Goal: Transaction & Acquisition: Download file/media

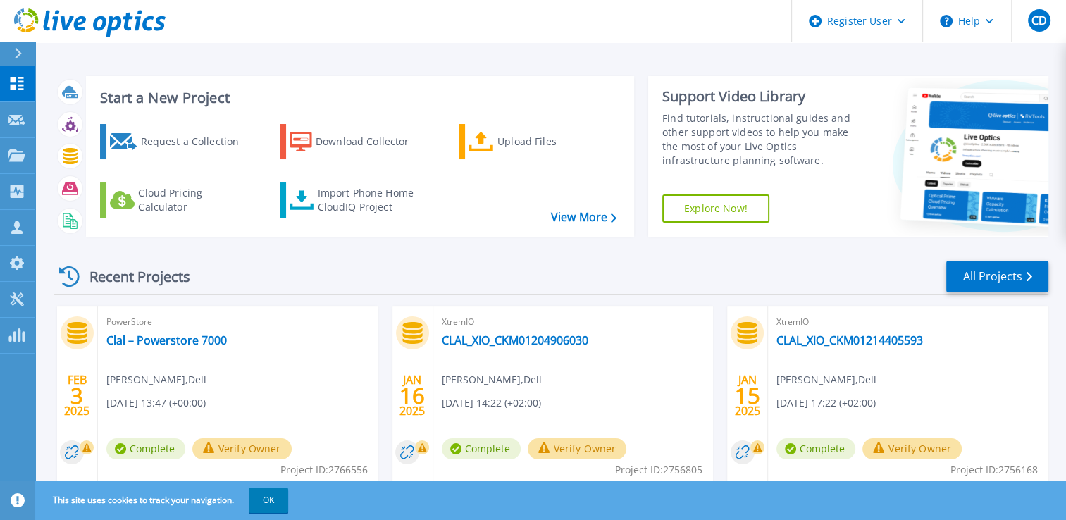
click at [20, 52] on icon at bounding box center [18, 53] width 8 height 11
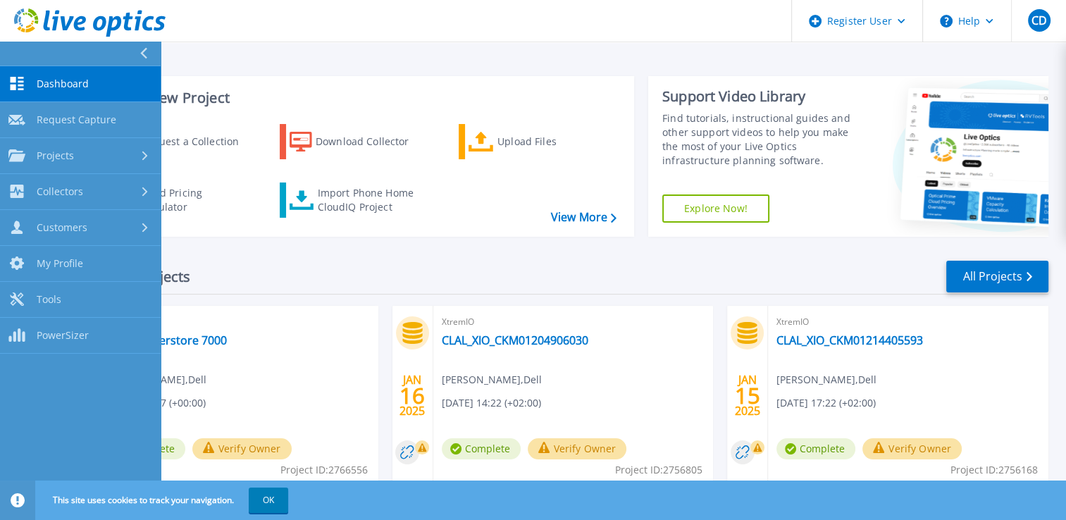
click at [665, 65] on div "Start a New Project Request a Collection Download Collector Upload Files Cloud …" at bounding box center [551, 156] width 994 height 183
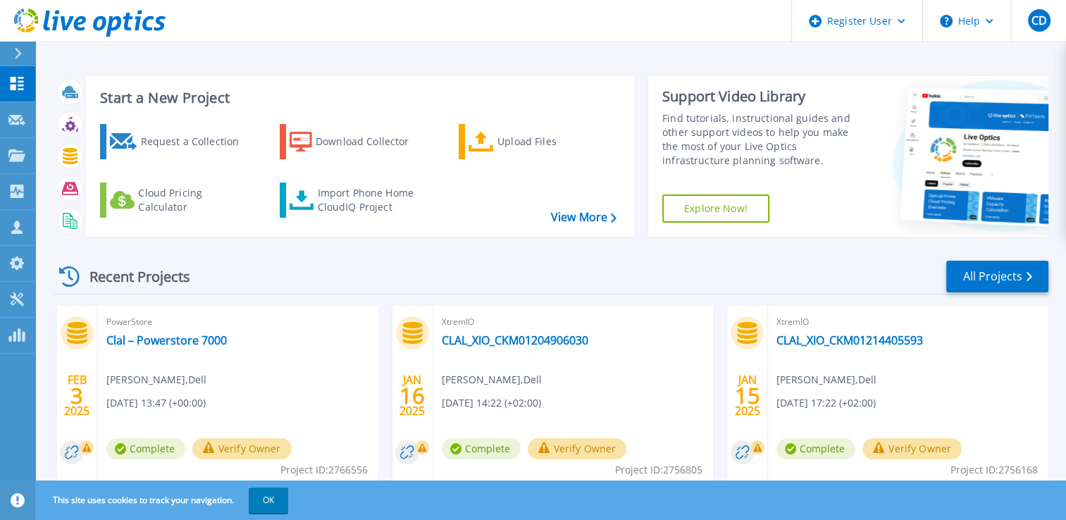
click at [17, 56] on icon at bounding box center [18, 53] width 7 height 11
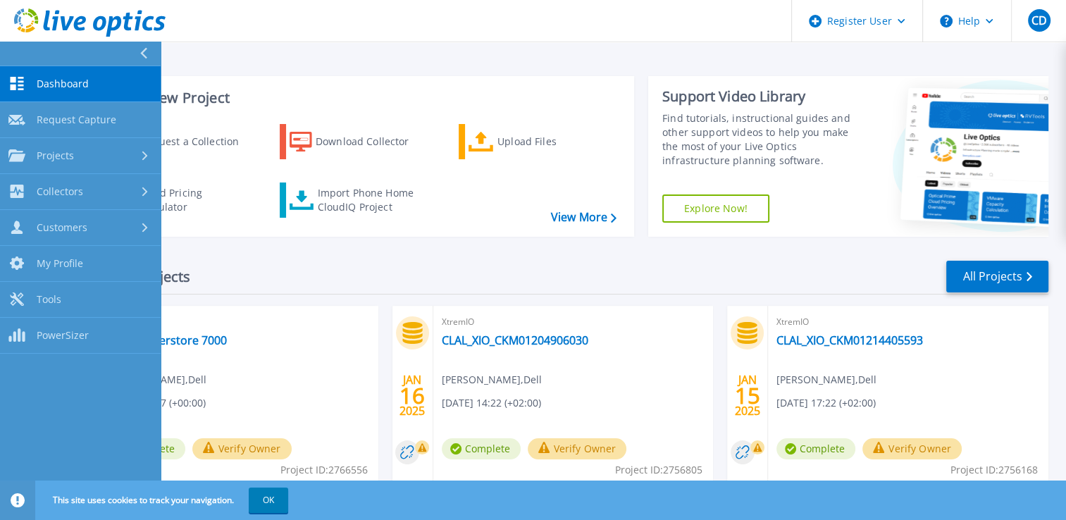
click at [485, 37] on header "Register User Help CD Dell User Catalin Dragomirica Catalin.Dragomirica@dell.co…" at bounding box center [533, 21] width 1066 height 42
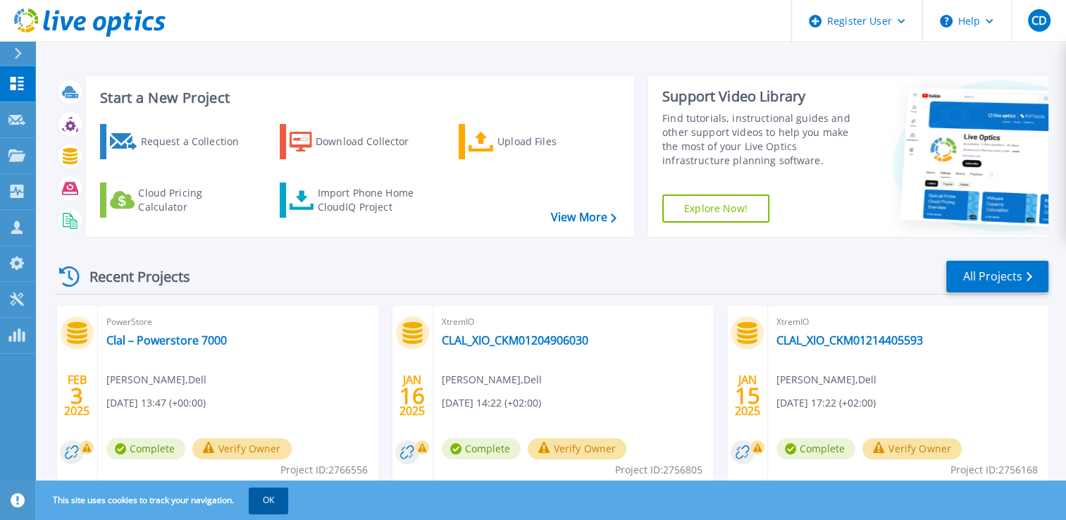
click at [284, 500] on button "OK" at bounding box center [268, 500] width 39 height 25
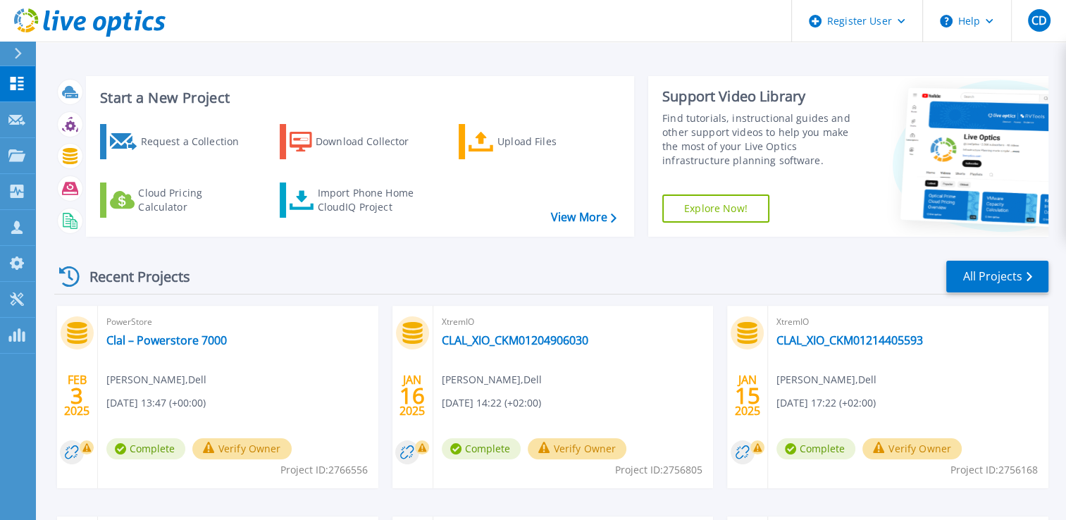
click at [22, 45] on div at bounding box center [24, 54] width 23 height 24
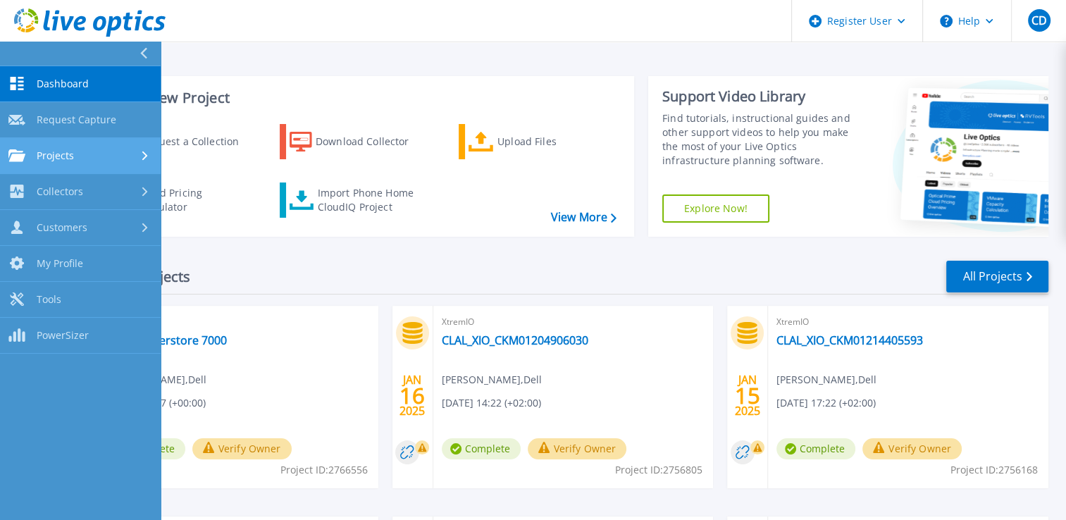
click at [85, 156] on div "Projects" at bounding box center [80, 155] width 144 height 13
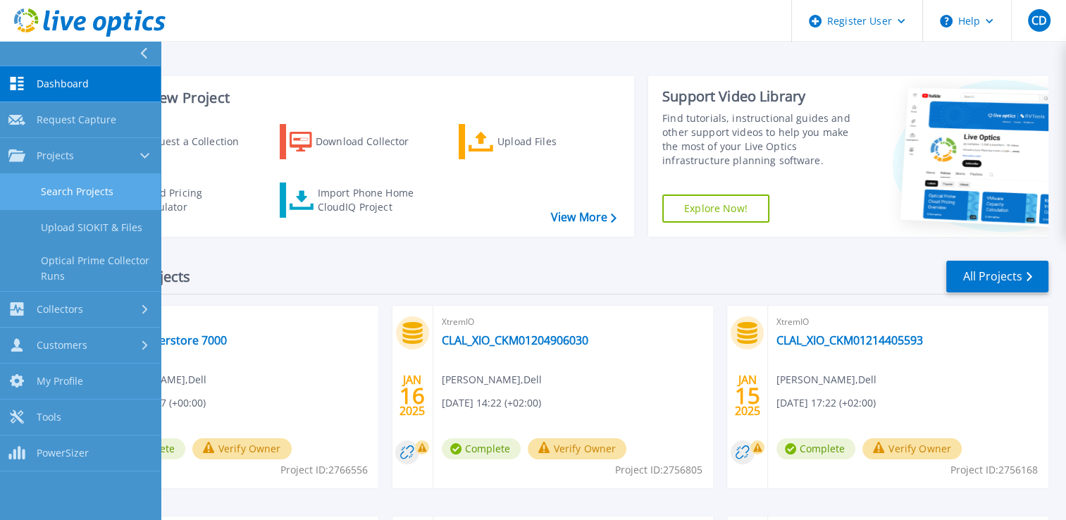
click at [85, 199] on link "Search Projects" at bounding box center [80, 192] width 161 height 36
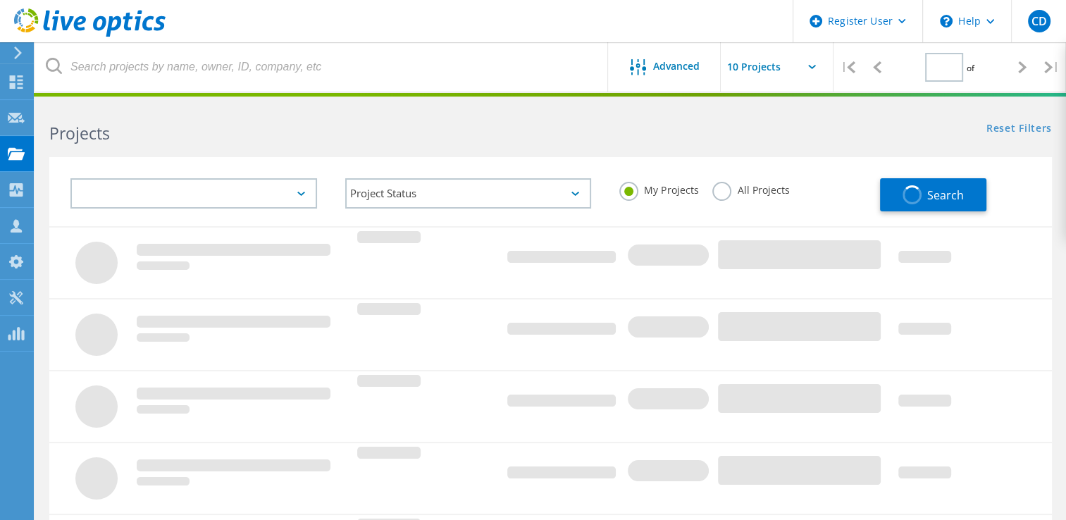
type input "1"
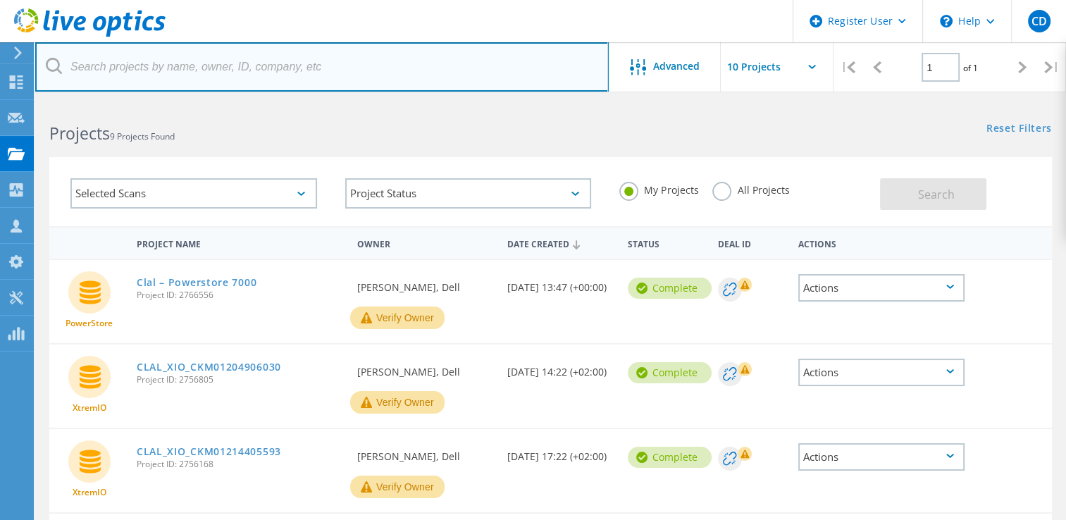
click at [296, 78] on input "text" at bounding box center [322, 66] width 574 height 49
paste input "3090656"
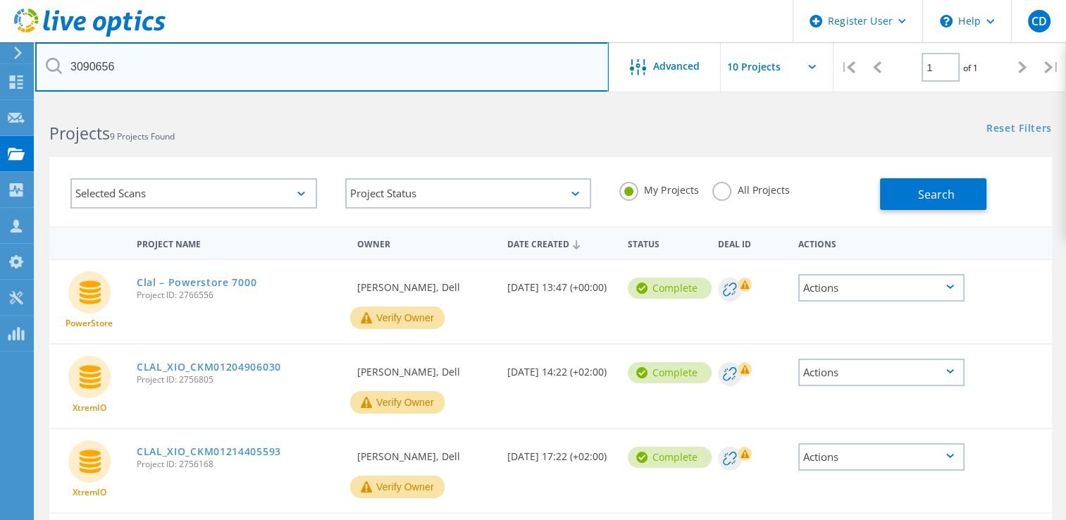
type input "3090656"
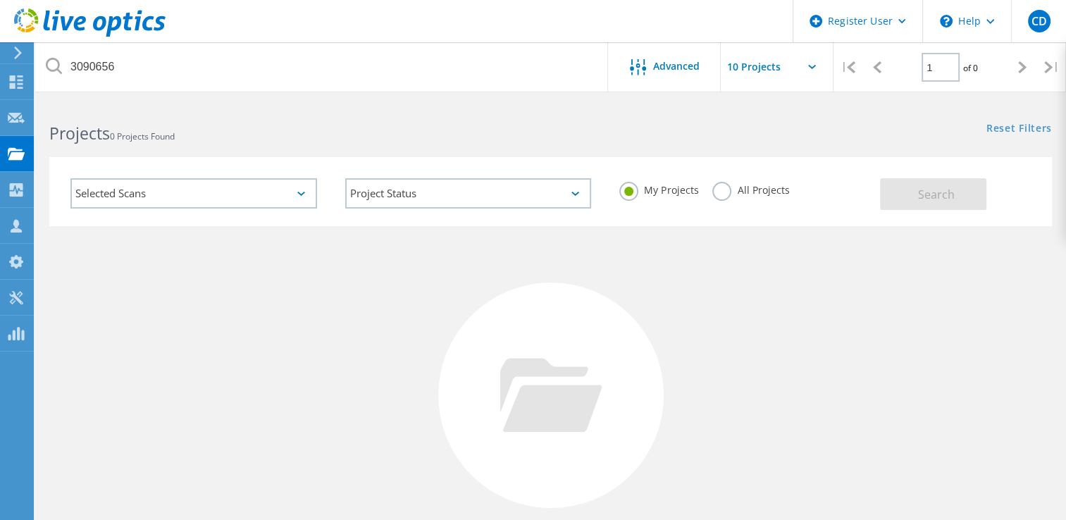
click at [721, 193] on label "All Projects" at bounding box center [751, 188] width 77 height 13
click at [0, 0] on input "All Projects" at bounding box center [0, 0] width 0 height 0
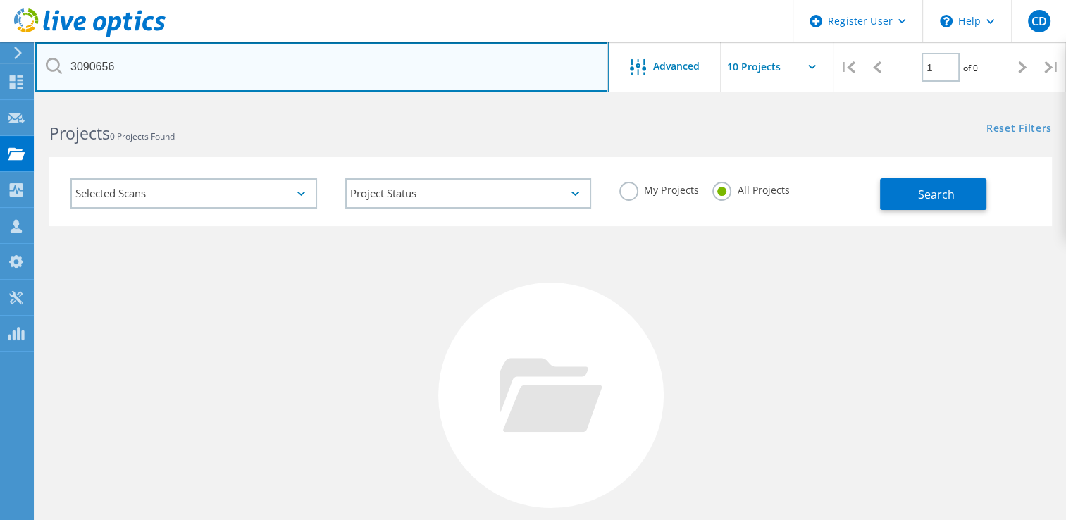
click at [359, 59] on input "3090656" at bounding box center [322, 66] width 574 height 49
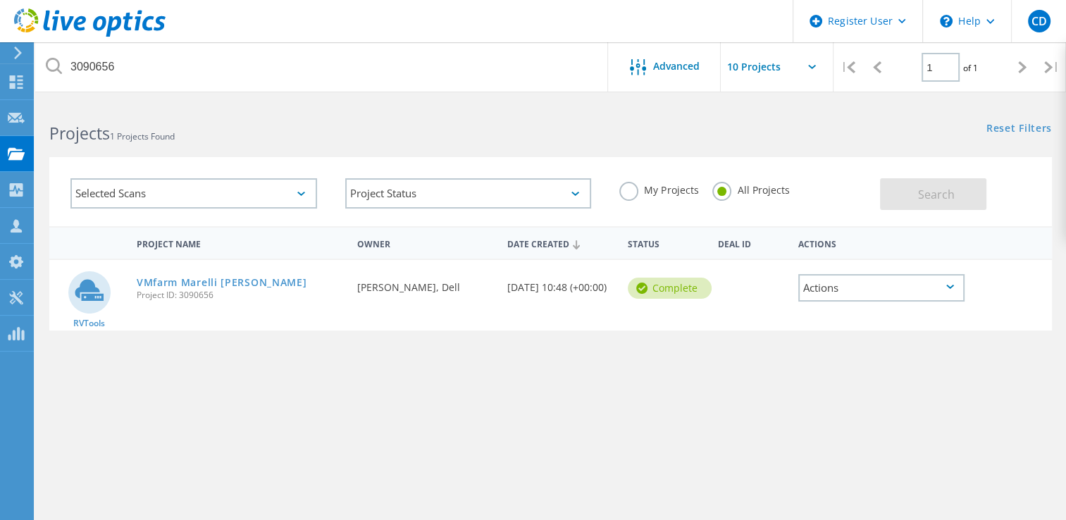
click at [197, 297] on span "Project ID: 3090656" at bounding box center [240, 295] width 207 height 8
copy span "3090656"
click at [231, 412] on div "Project Name Owner Date Created Status Deal Id Actions RVTools VMfarm Marelli C…" at bounding box center [550, 409] width 1003 height 366
click at [829, 289] on div "Actions" at bounding box center [882, 287] width 166 height 27
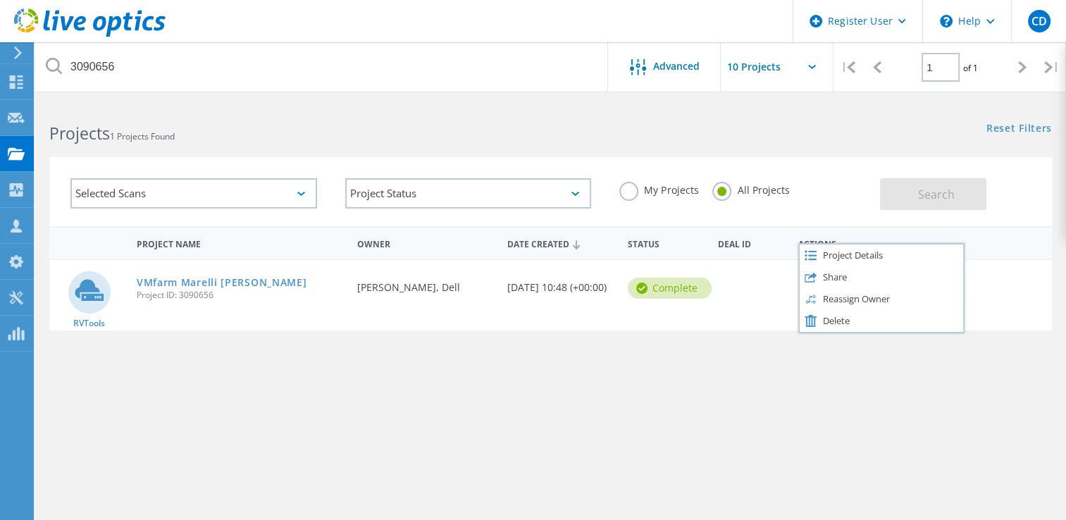
click at [657, 407] on div "Project Name Owner Date Created Status Deal Id Actions RVTools VMfarm Marelli C…" at bounding box center [550, 409] width 1003 height 366
click at [815, 296] on div "Actions" at bounding box center [882, 287] width 166 height 27
click at [843, 252] on div "Project Details" at bounding box center [882, 256] width 164 height 22
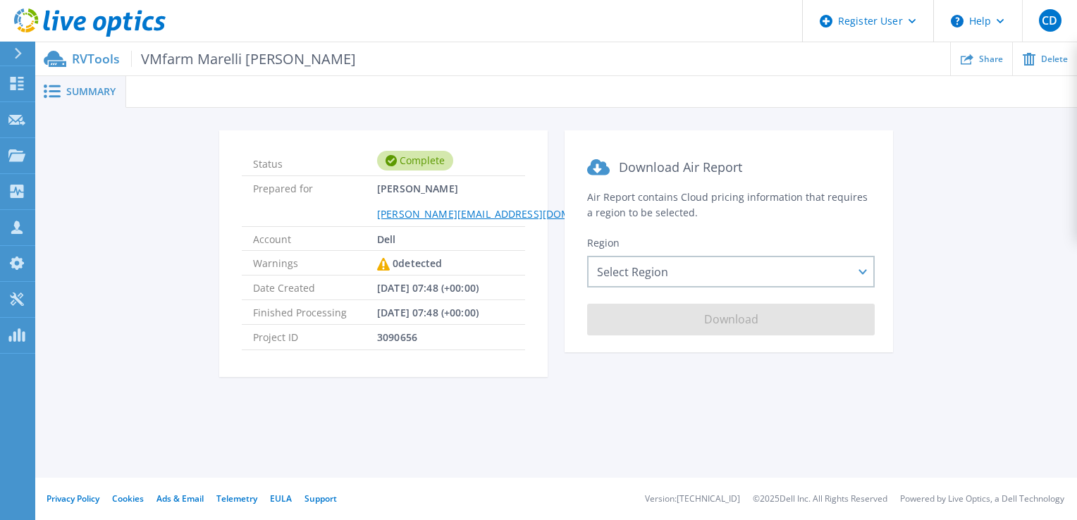
click at [398, 339] on span "3090656" at bounding box center [397, 337] width 40 height 24
copy span "3090656"
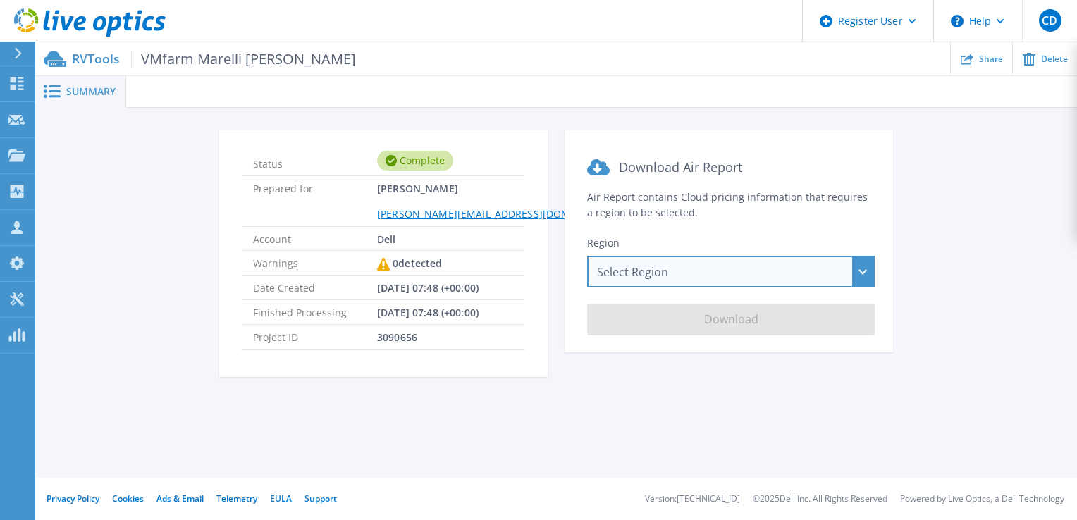
click at [635, 280] on div "Select Region Asia Pacific (Hong Kong) Asia Pacific (Mumbai) Asia Pacific (Seou…" at bounding box center [731, 272] width 288 height 32
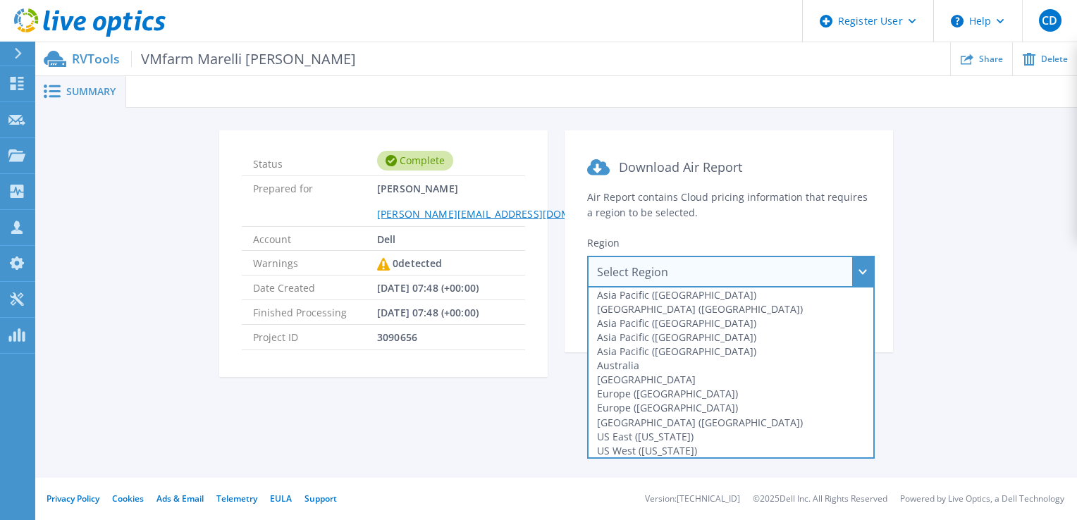
click at [532, 441] on div "Summary Status Complete Prepared for Alberto Chechi Alberto.Chechi@dell.com Acc…" at bounding box center [556, 239] width 1042 height 478
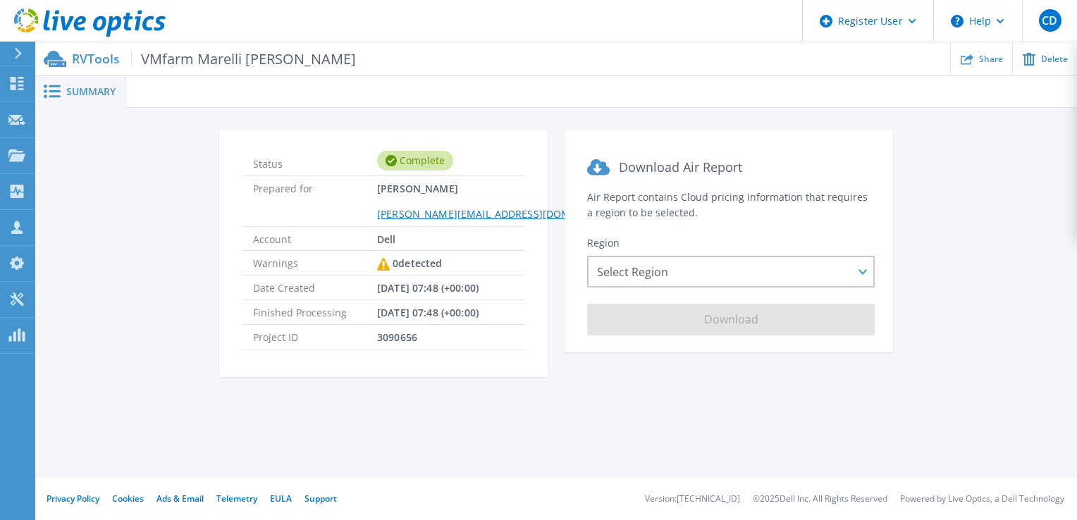
click at [395, 338] on span "3090656" at bounding box center [397, 337] width 40 height 24
drag, startPoint x: 395, startPoint y: 338, endPoint x: 405, endPoint y: 362, distance: 25.9
click at [405, 364] on section "Status Complete Prepared for Alberto Chechi Alberto.Chechi@dell.com Account Del…" at bounding box center [383, 253] width 328 height 247
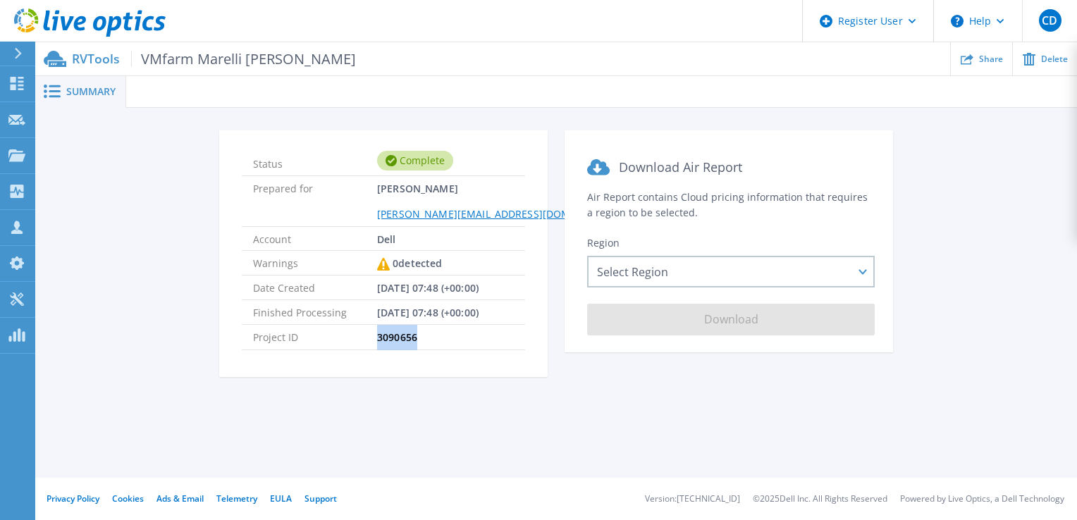
click at [404, 337] on span "3090656" at bounding box center [397, 337] width 40 height 24
click at [397, 340] on span "3090656" at bounding box center [397, 337] width 40 height 24
copy span "3090656"
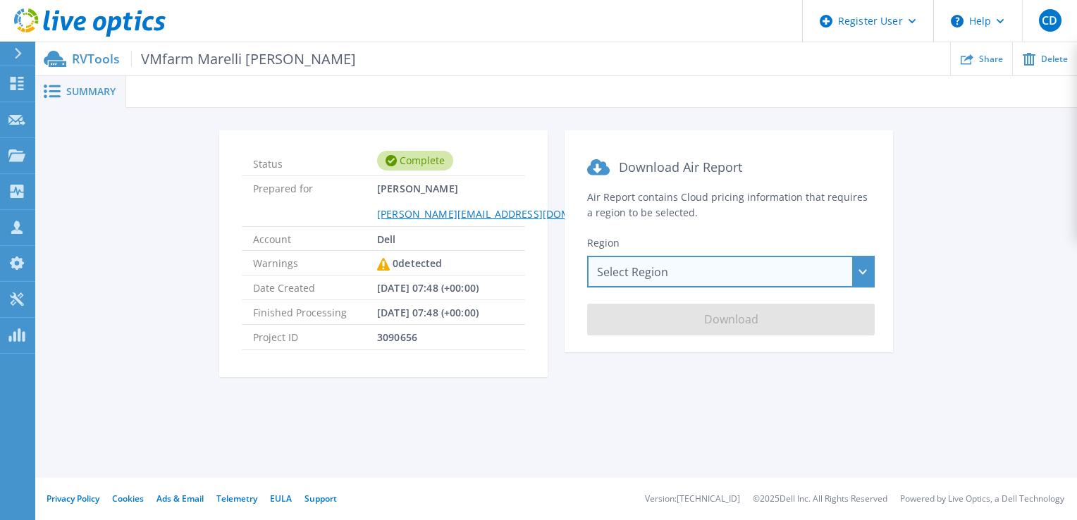
click at [686, 273] on div "Select Region Asia Pacific (Hong Kong) Asia Pacific (Mumbai) Asia Pacific (Seou…" at bounding box center [731, 272] width 288 height 32
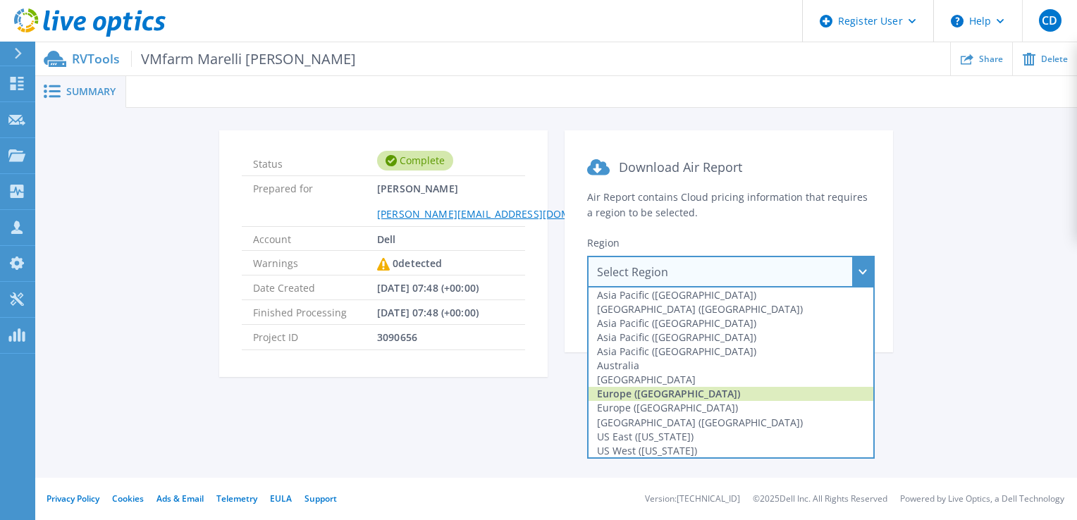
click at [670, 392] on div "Europe ([GEOGRAPHIC_DATA])" at bounding box center [731, 394] width 285 height 14
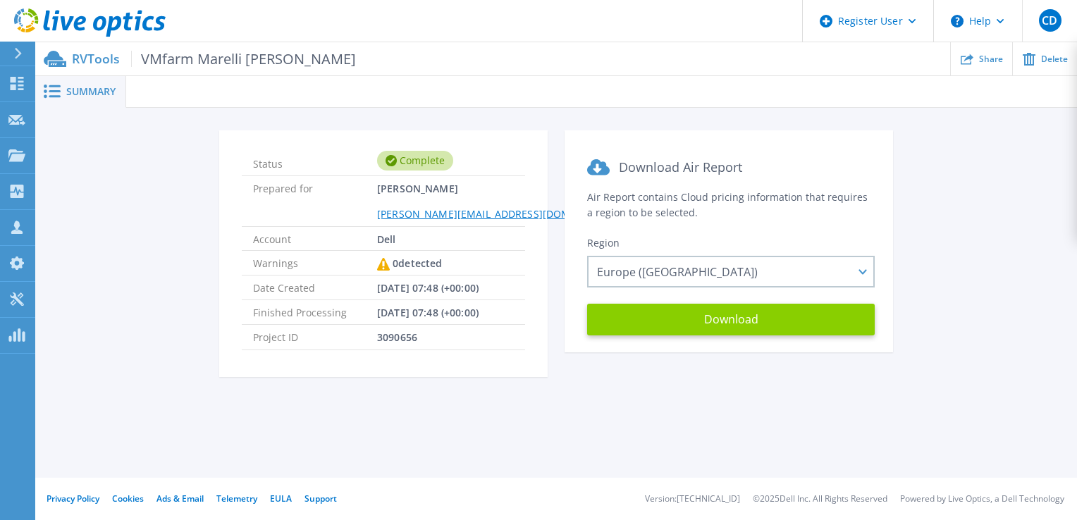
click at [691, 322] on button "Download" at bounding box center [731, 320] width 288 height 32
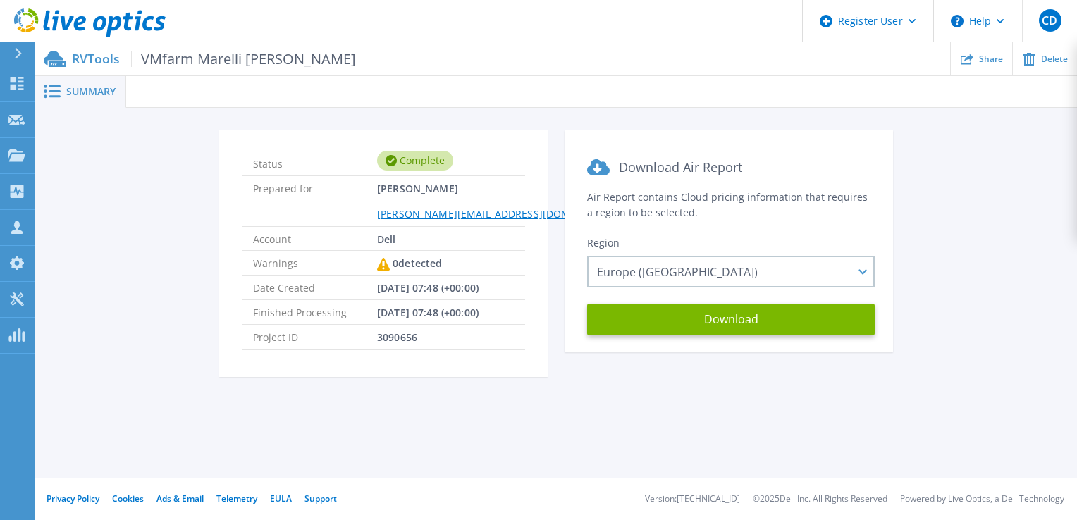
click at [555, 412] on div "Status Complete Prepared for Alberto Chechi Alberto.Chechi@dell.com Account Del…" at bounding box center [556, 261] width 1042 height 307
click at [179, 238] on div "Status Complete Prepared for Alberto Chechi Alberto.Chechi@dell.com Account Del…" at bounding box center [555, 262] width 999 height 264
click at [464, 140] on section "Status Complete Prepared for Alberto Chechi Alberto.Chechi@dell.com Account Del…" at bounding box center [383, 253] width 328 height 247
click at [84, 94] on span "Summary" at bounding box center [90, 92] width 49 height 10
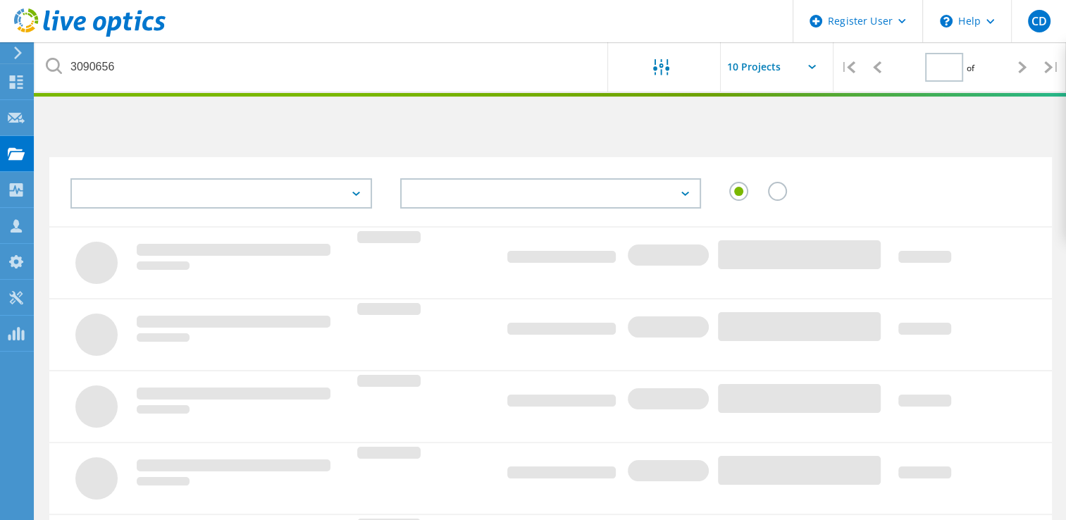
type input "1"
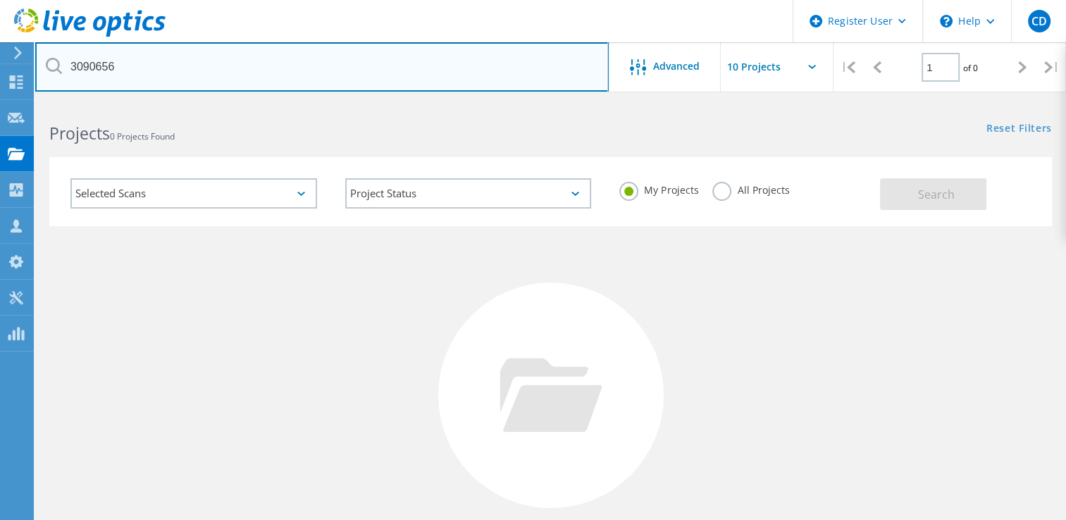
click at [257, 80] on input "3090656" at bounding box center [322, 66] width 574 height 49
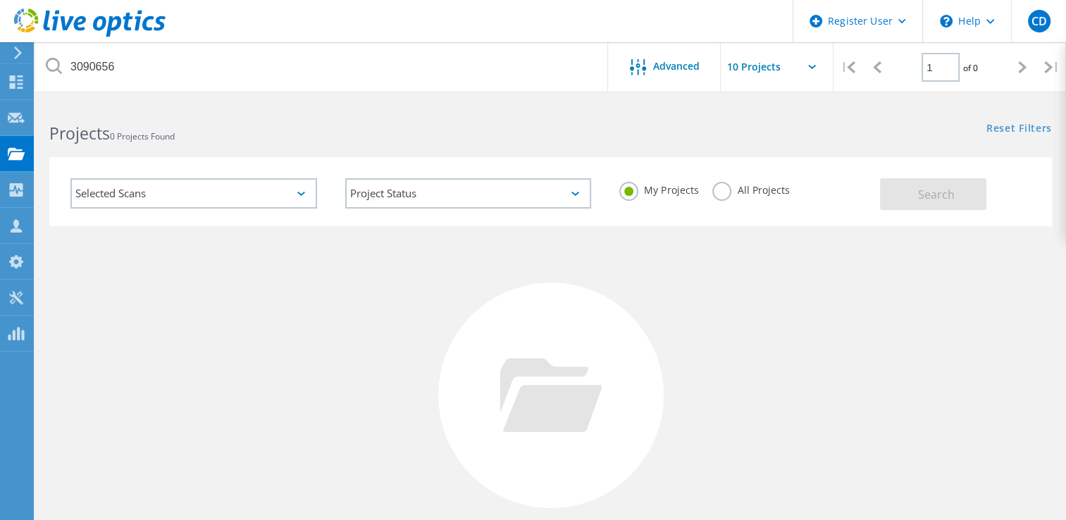
click at [713, 195] on label "All Projects" at bounding box center [751, 188] width 77 height 13
click at [0, 0] on input "All Projects" at bounding box center [0, 0] width 0 height 0
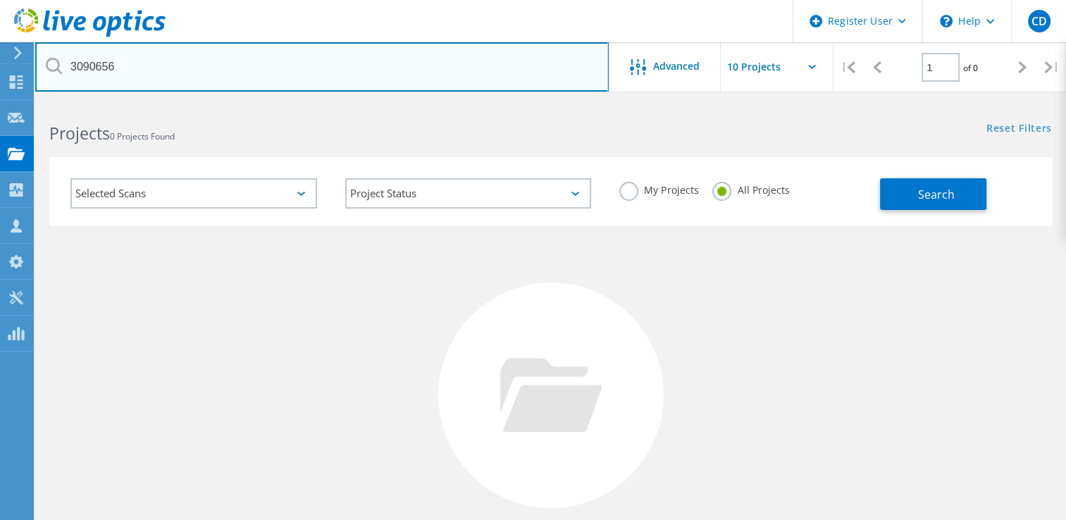
click at [462, 66] on input "3090656" at bounding box center [322, 66] width 574 height 49
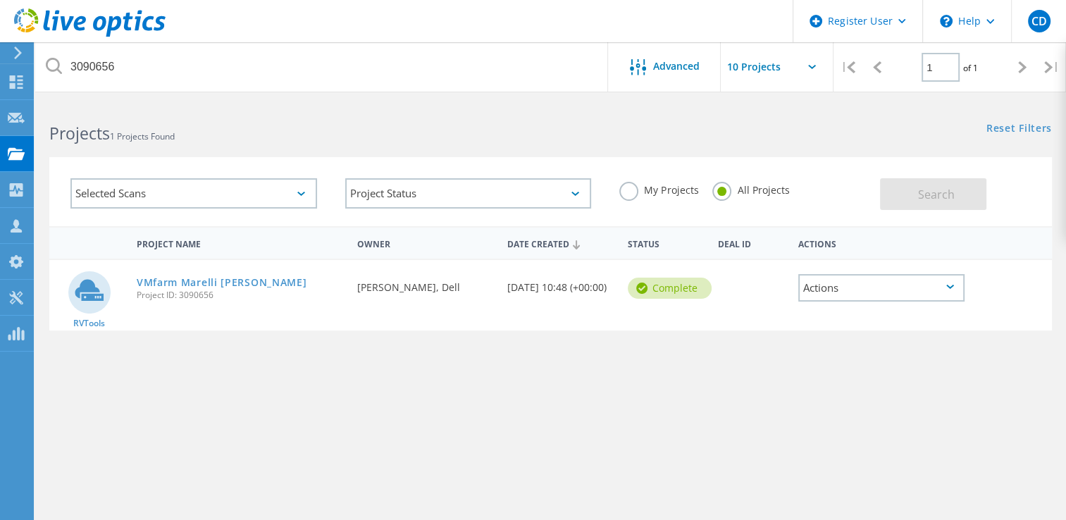
click at [189, 295] on span "Project ID: 3090656" at bounding box center [240, 295] width 207 height 8
copy span "3090656"
click at [190, 278] on link "VMfarm Marelli [PERSON_NAME]" at bounding box center [222, 283] width 171 height 10
